Goal: Complete application form

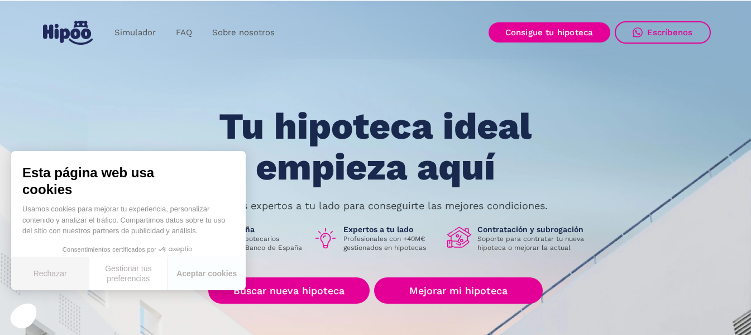
click at [64, 272] on button "Rechazar" at bounding box center [50, 273] width 78 height 33
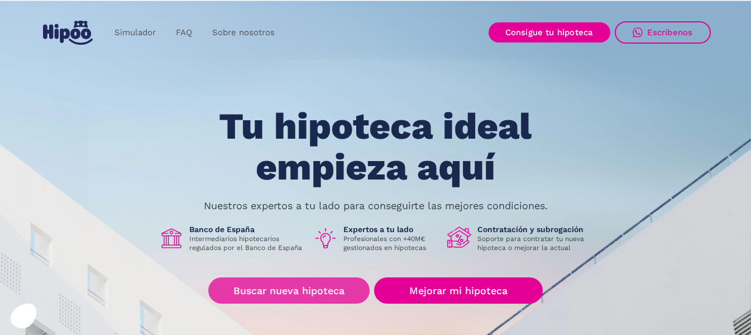
click at [297, 296] on link "Buscar nueva hipoteca" at bounding box center [288, 290] width 161 height 26
